Goal: Task Accomplishment & Management: Manage account settings

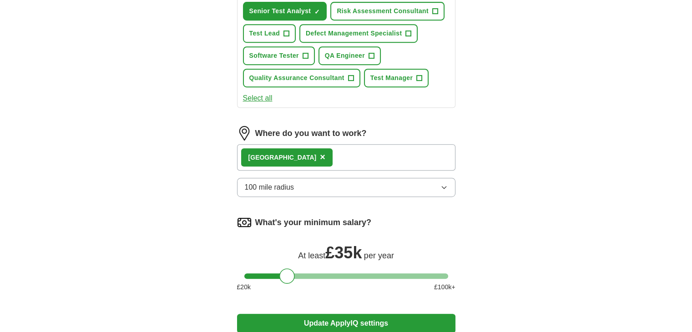
scroll to position [452, 0]
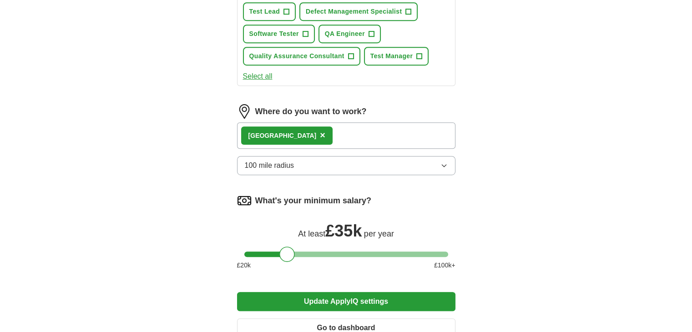
click at [354, 131] on div "Edinburgh ×" at bounding box center [346, 135] width 218 height 26
click at [317, 131] on div "Edinburgh ×" at bounding box center [346, 135] width 218 height 26
drag, startPoint x: 291, startPoint y: 252, endPoint x: 276, endPoint y: 252, distance: 15.0
click at [276, 252] on div at bounding box center [272, 254] width 15 height 15
click at [283, 164] on span "100 mile radius" at bounding box center [270, 165] width 50 height 11
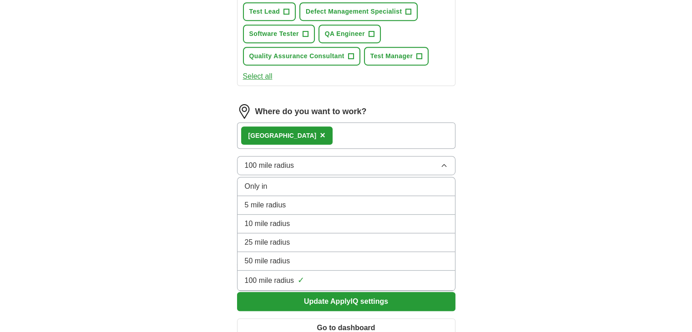
click at [308, 274] on div "100 mile radius ✓" at bounding box center [346, 280] width 203 height 12
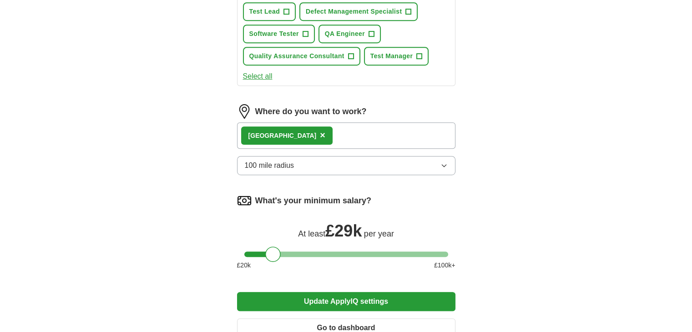
click at [380, 126] on div "Edinburgh ×" at bounding box center [346, 135] width 218 height 26
click at [386, 130] on div "Edinburgh ×" at bounding box center [346, 135] width 218 height 26
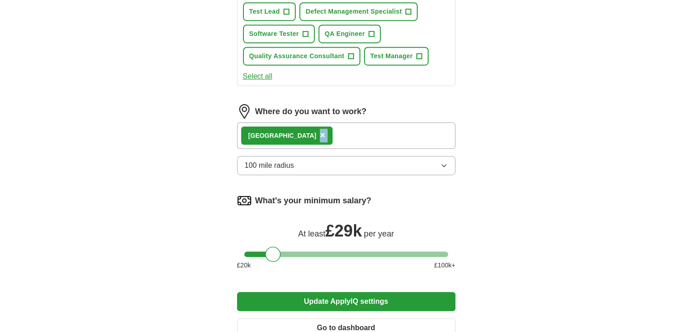
click at [320, 135] on span "×" at bounding box center [322, 135] width 5 height 10
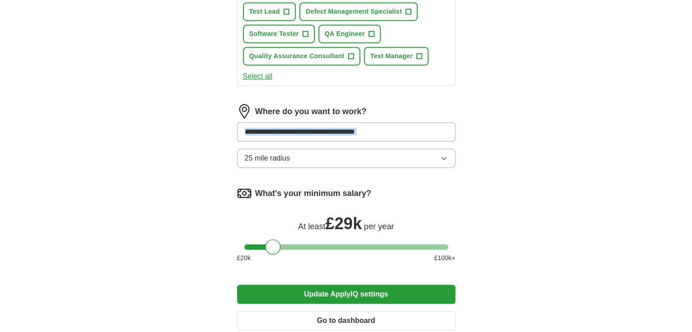
click at [381, 126] on input at bounding box center [346, 131] width 218 height 19
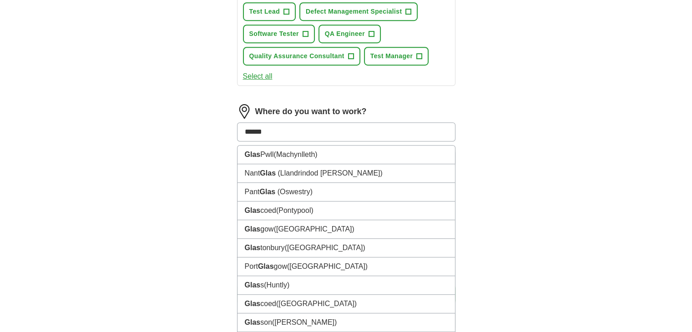
type input "*******"
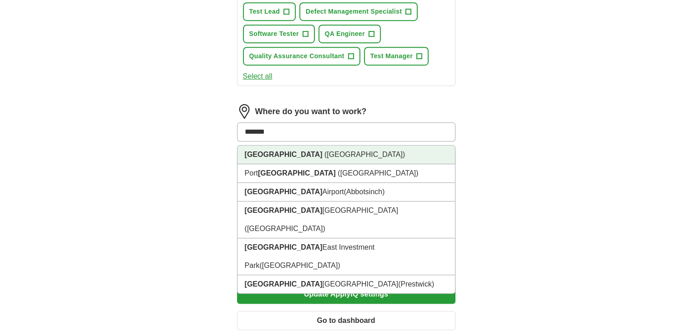
click at [324, 151] on span "([GEOGRAPHIC_DATA])" at bounding box center [364, 155] width 81 height 8
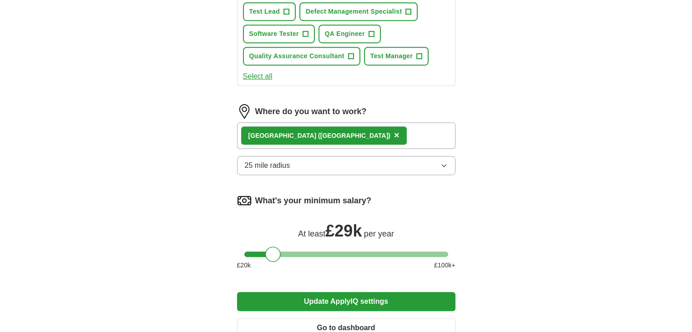
click at [344, 137] on div "[GEOGRAPHIC_DATA] ([GEOGRAPHIC_DATA]) ×" at bounding box center [346, 135] width 218 height 26
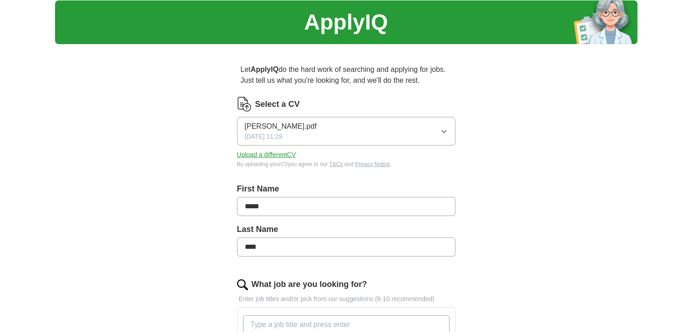
scroll to position [0, 0]
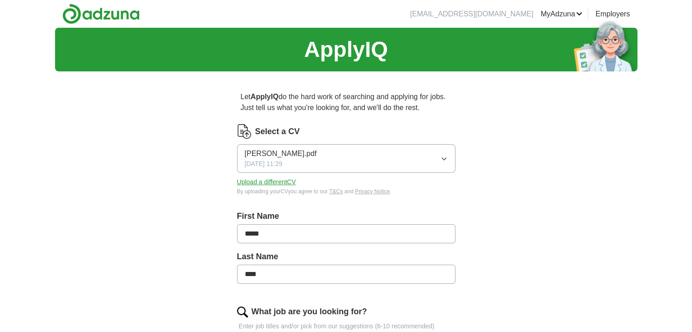
click at [0, 0] on link "Posted jobs" at bounding box center [0, 0] width 0 height 0
click at [282, 181] on button "Upload a different CV" at bounding box center [266, 182] width 59 height 10
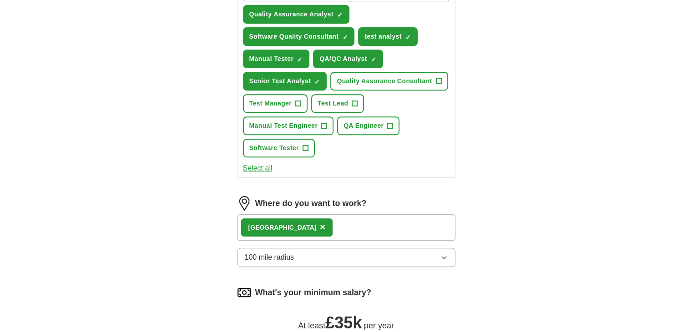
scroll to position [364, 0]
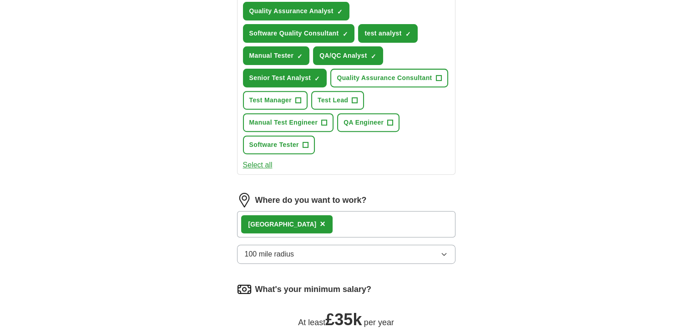
click at [374, 229] on div "Edinburgh ×" at bounding box center [346, 224] width 218 height 26
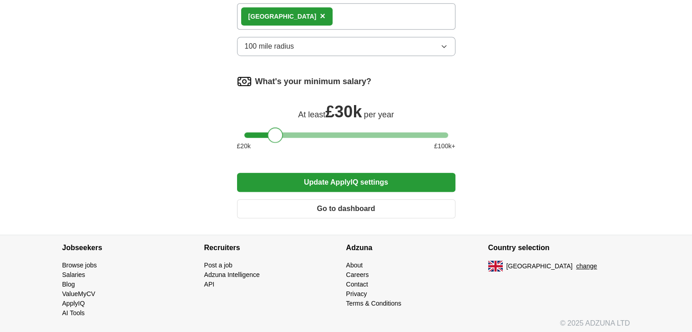
drag, startPoint x: 291, startPoint y: 131, endPoint x: 280, endPoint y: 134, distance: 11.8
click at [280, 134] on div at bounding box center [275, 134] width 15 height 15
drag, startPoint x: 278, startPoint y: 131, endPoint x: 273, endPoint y: 131, distance: 5.0
click at [273, 131] on div at bounding box center [270, 134] width 15 height 15
click at [315, 174] on button "Update ApplyIQ settings" at bounding box center [346, 182] width 218 height 19
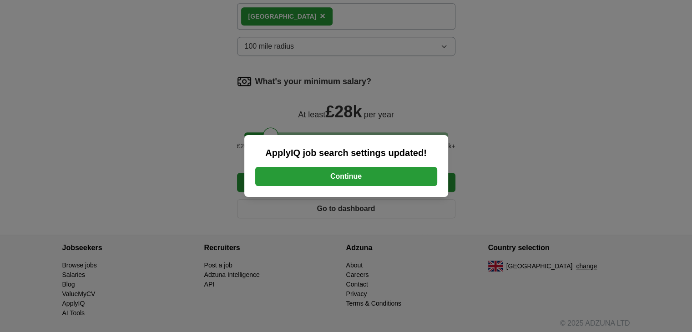
click at [323, 179] on button "Continue" at bounding box center [346, 176] width 182 height 19
